Goal: Information Seeking & Learning: Learn about a topic

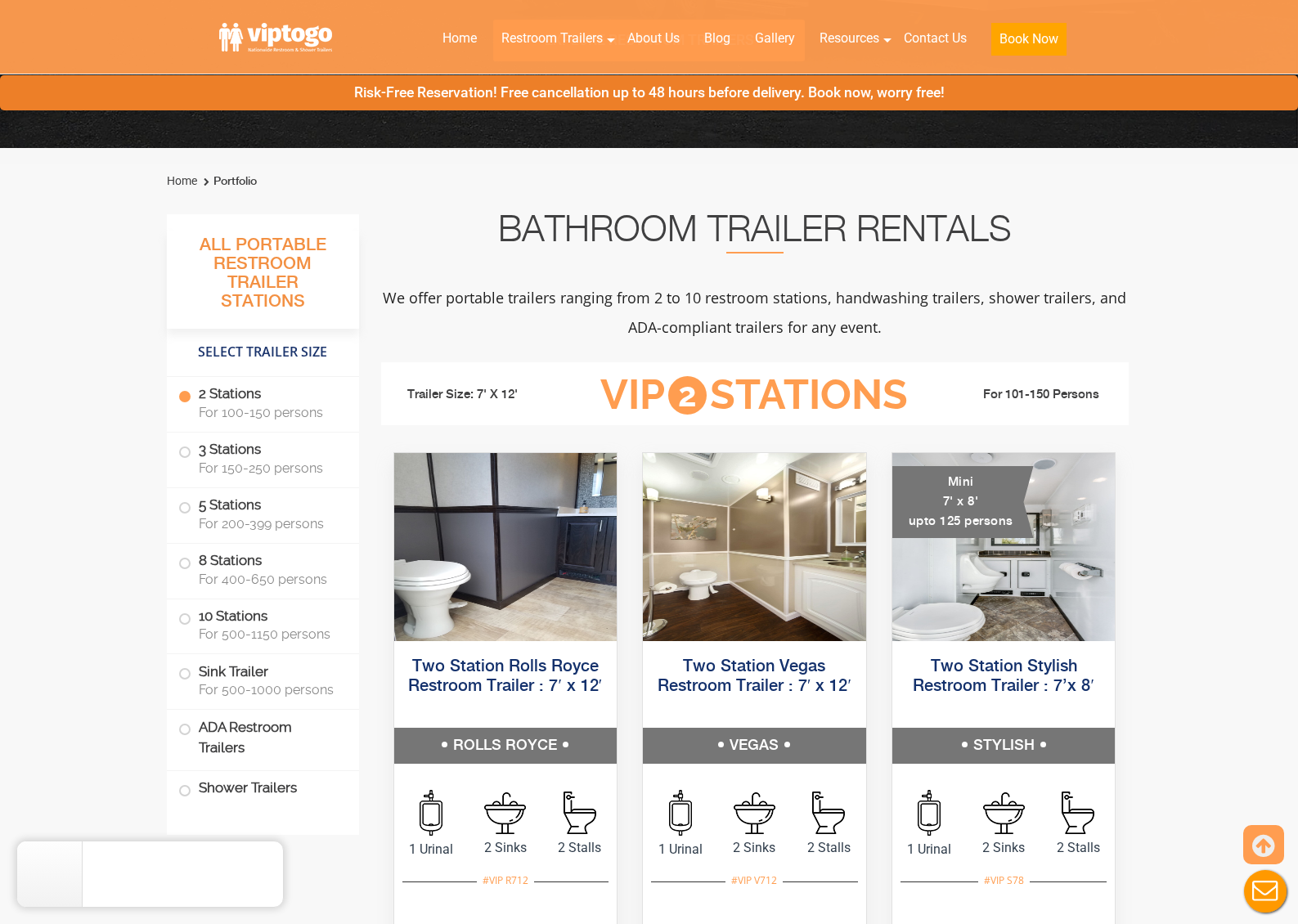
scroll to position [469, 0]
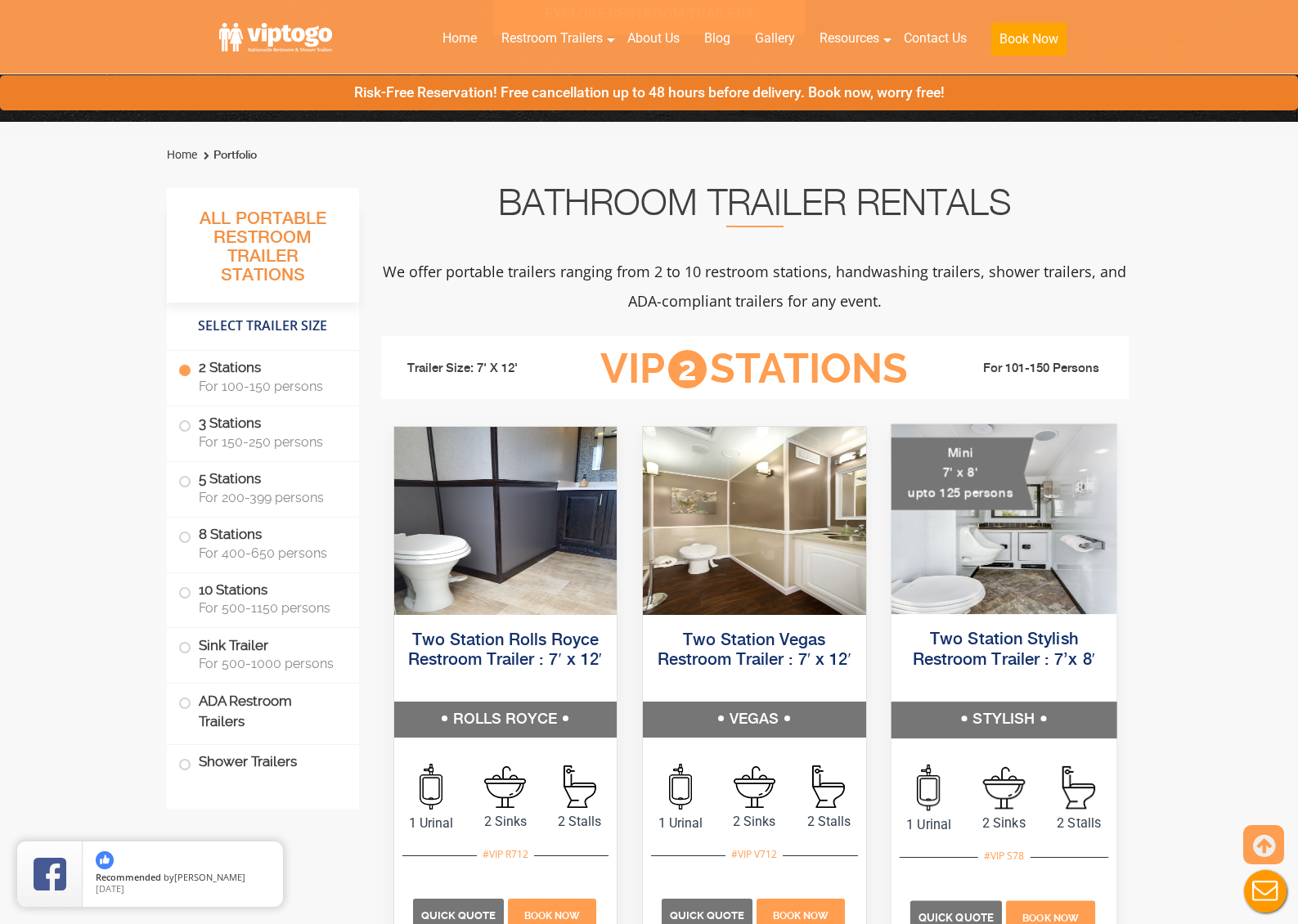
click at [984, 491] on div "Mini 7' x 8' upto 125 persons" at bounding box center [961, 474] width 142 height 73
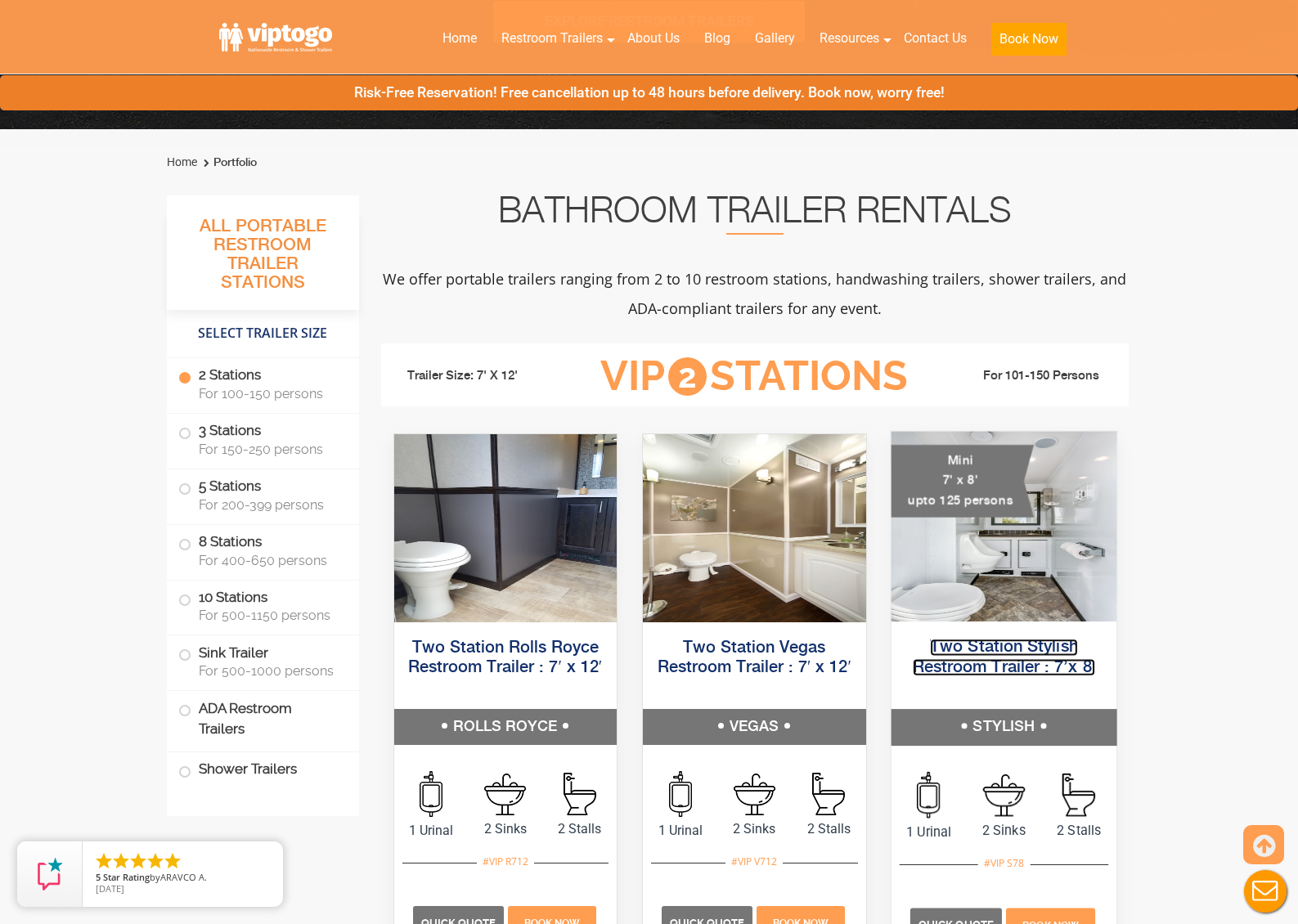
click at [994, 649] on link "Two Station Stylish Restroom Trailer : 7’x 8′" at bounding box center [1004, 657] width 183 height 37
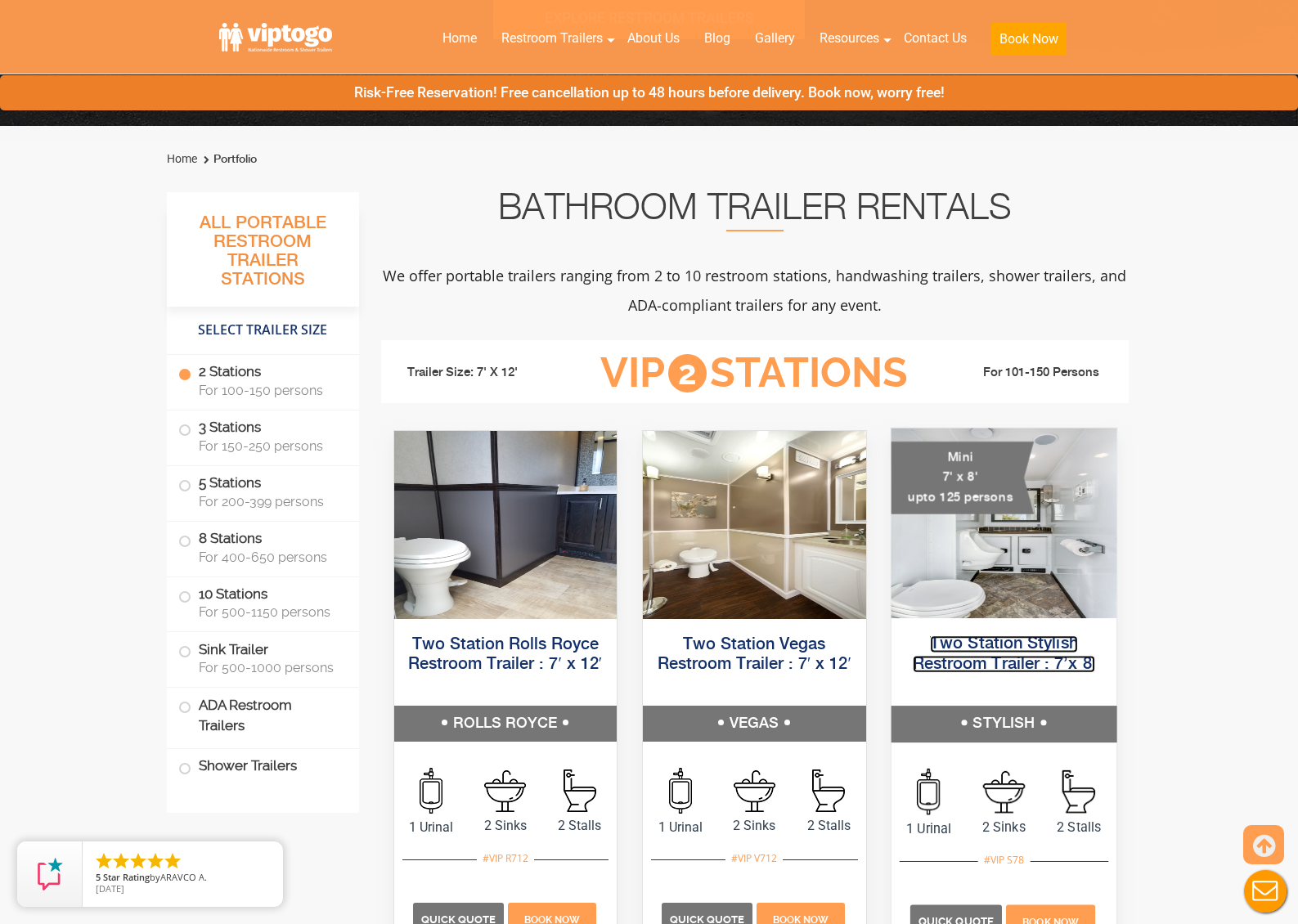
scroll to position [469, 0]
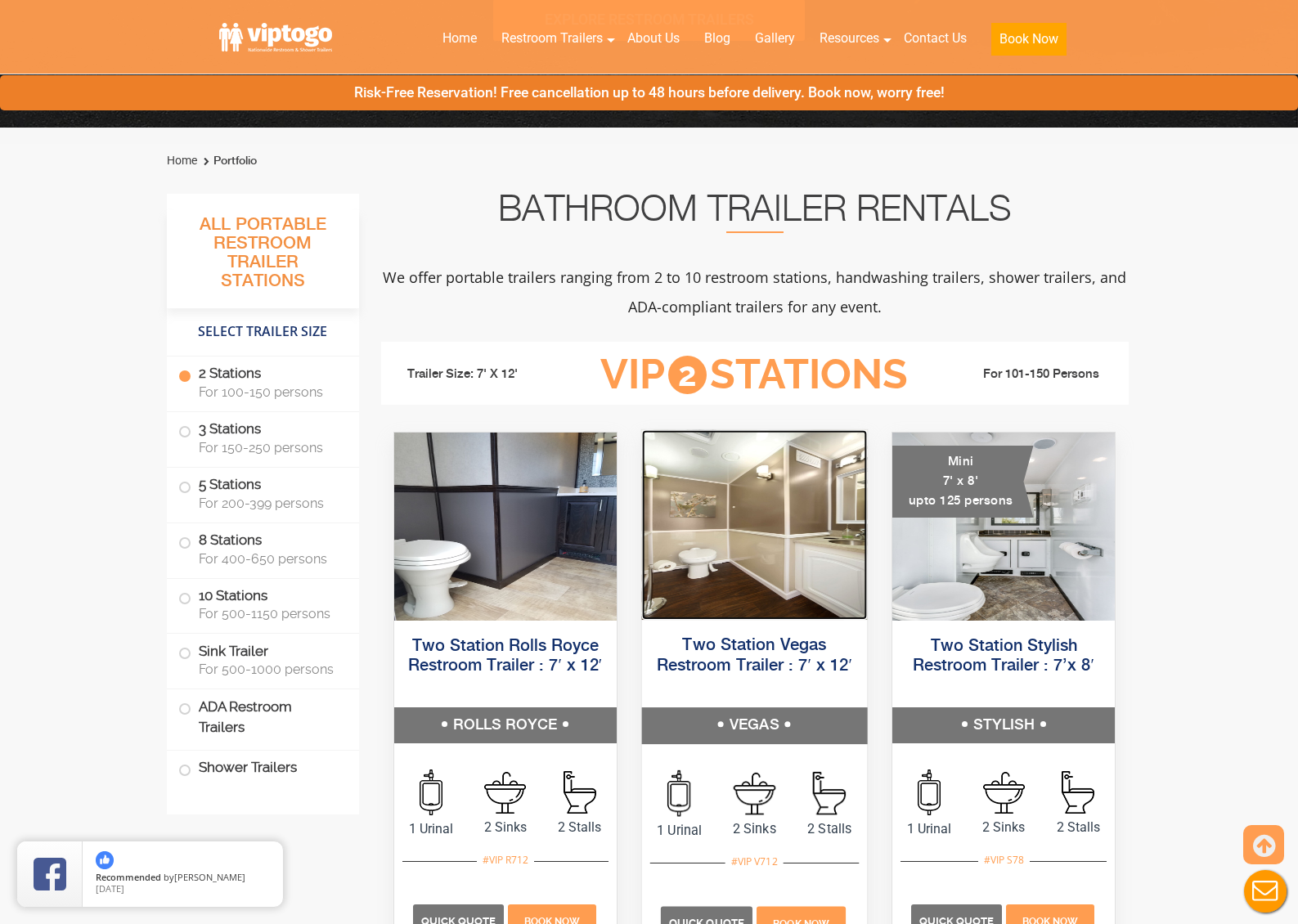
click at [748, 540] on img at bounding box center [755, 525] width 225 height 189
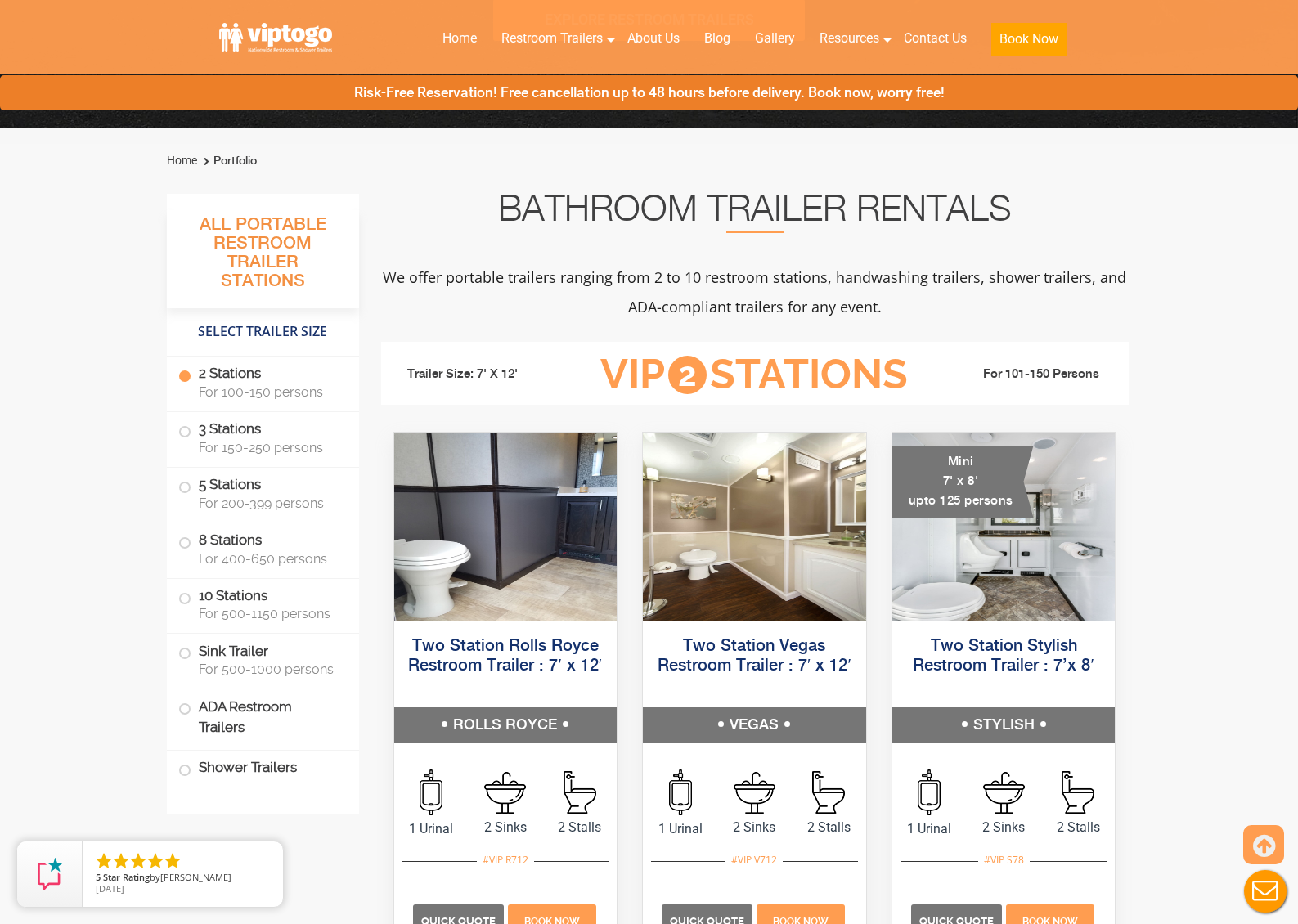
scroll to position [464, 0]
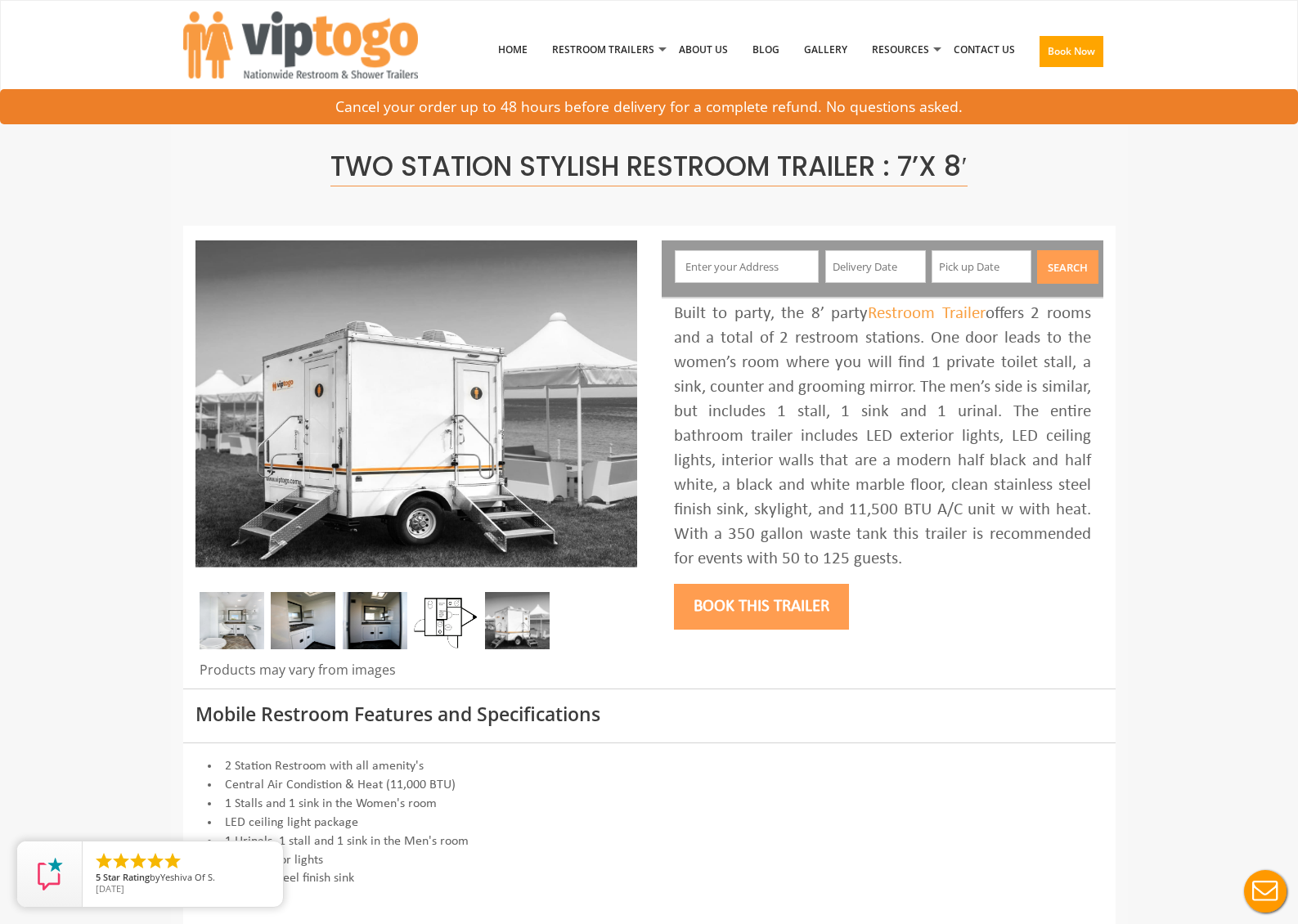
click at [440, 635] on img at bounding box center [446, 621] width 65 height 57
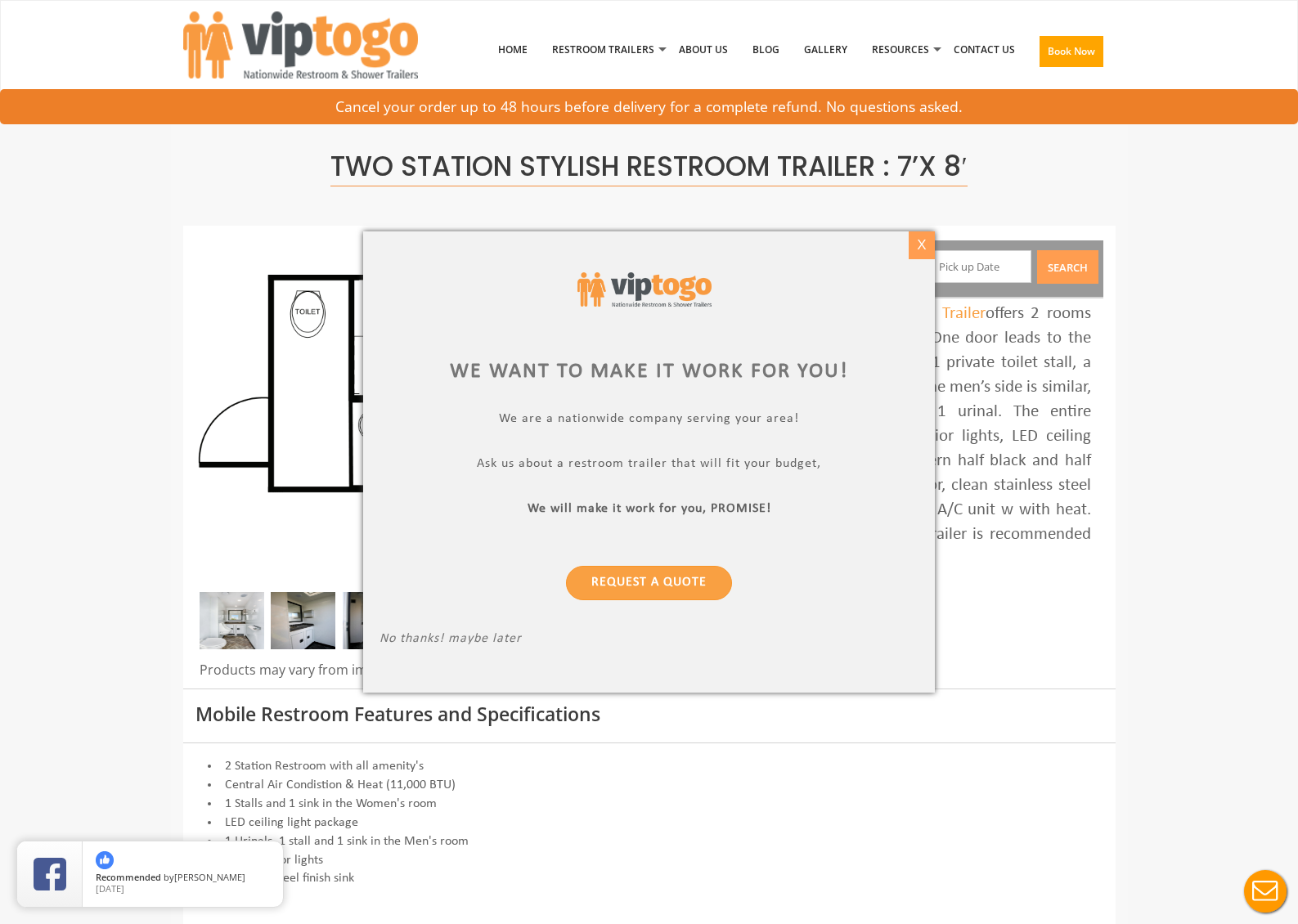
click at [915, 234] on div "X" at bounding box center [922, 245] width 26 height 27
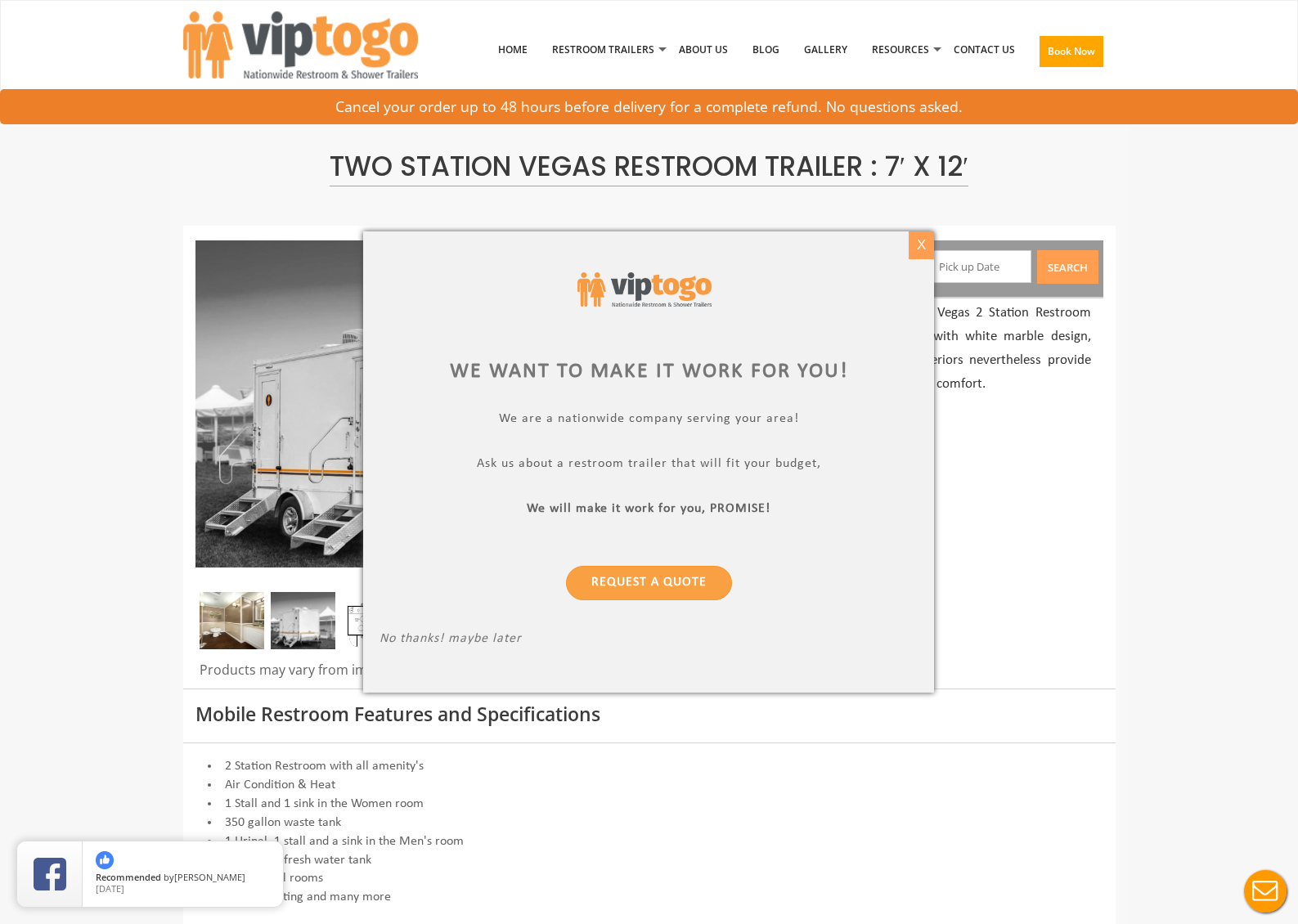
click at [916, 232] on div "X" at bounding box center [922, 245] width 26 height 27
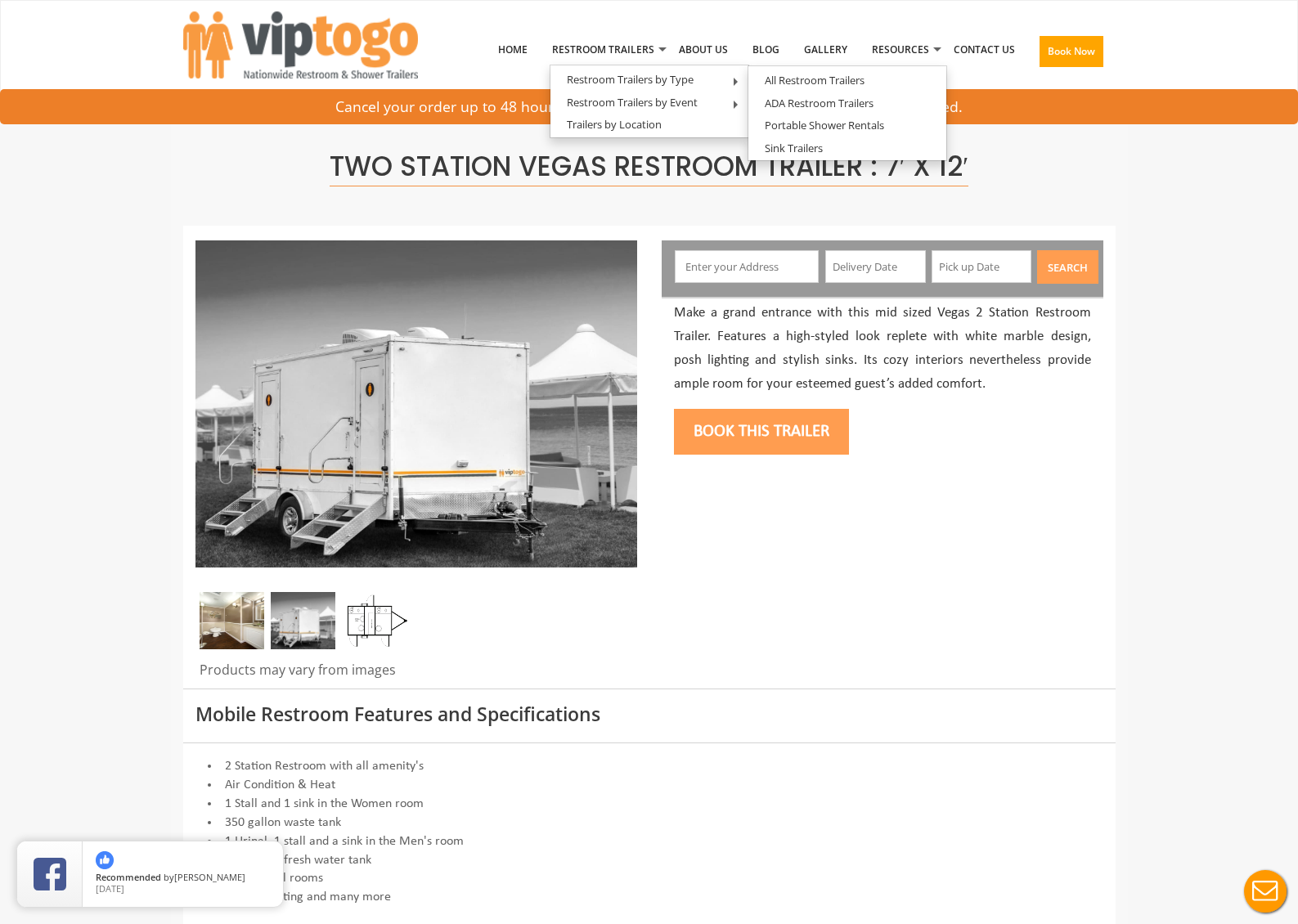
click at [361, 630] on img at bounding box center [375, 621] width 65 height 57
